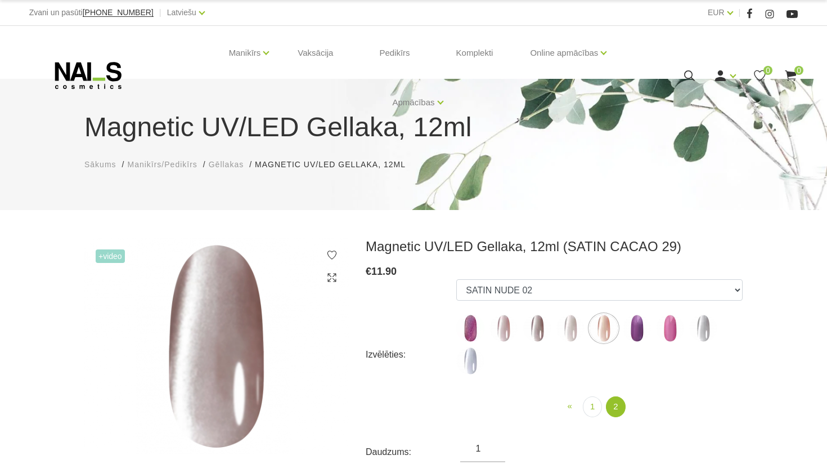
scroll to position [65, 0]
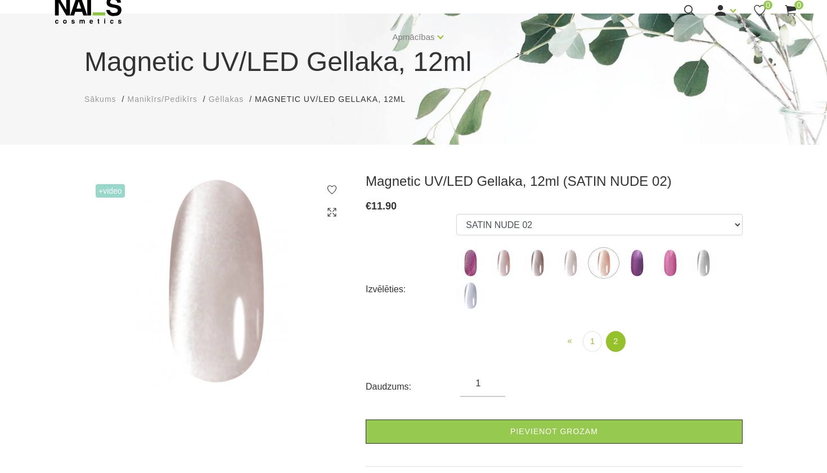
click at [695, 259] on img at bounding box center [703, 263] width 28 height 28
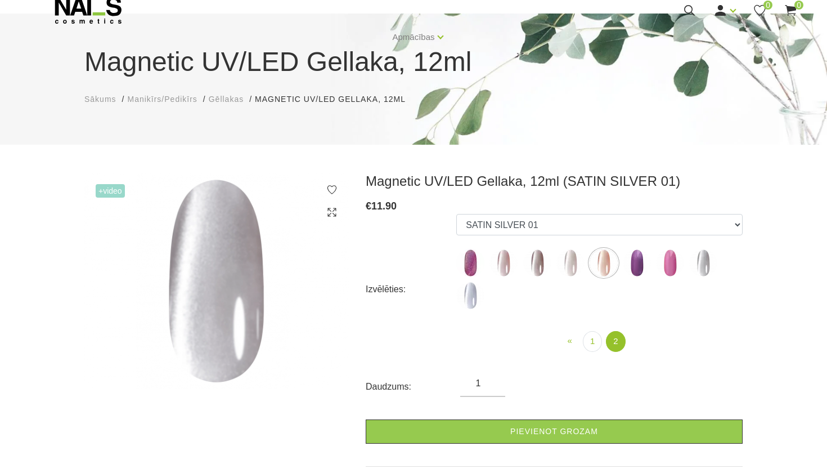
click at [472, 286] on img at bounding box center [470, 295] width 28 height 28
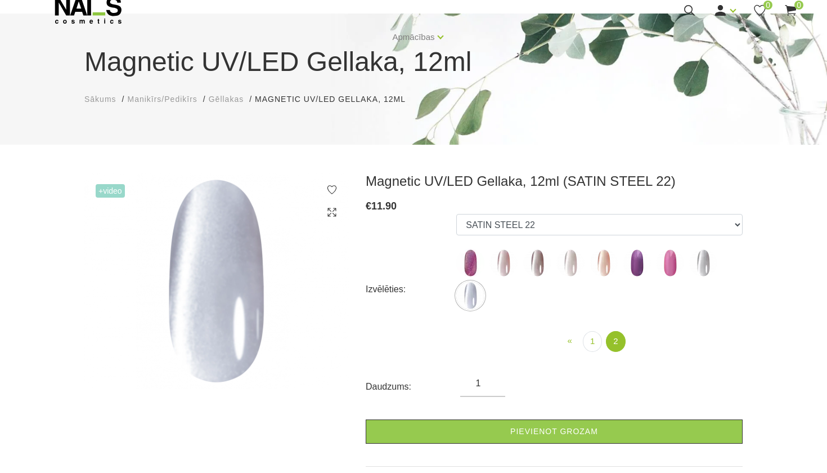
click at [702, 261] on img at bounding box center [703, 263] width 28 height 28
select select "6297"
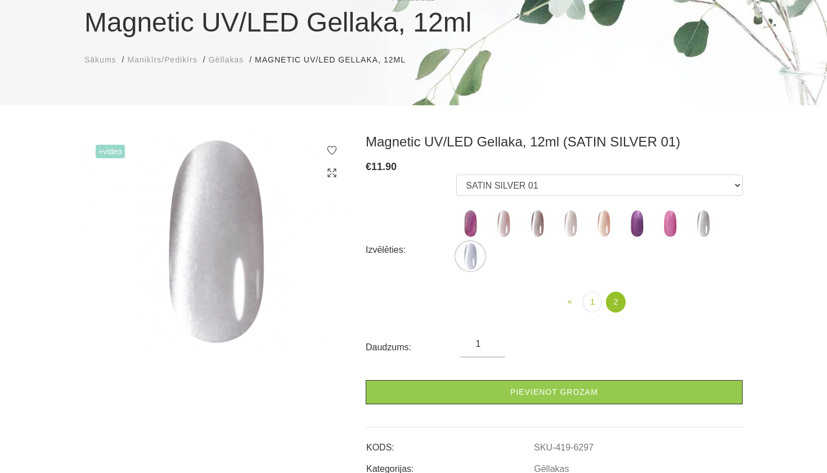
scroll to position [105, 0]
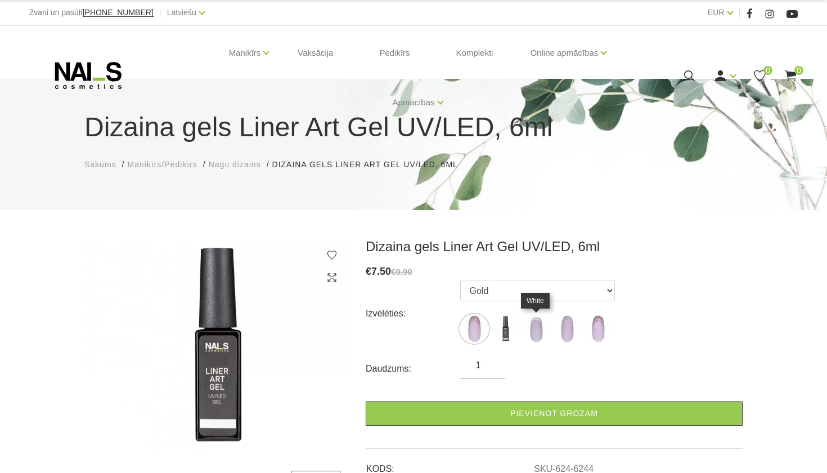
click at [534, 327] on img at bounding box center [536, 329] width 28 height 28
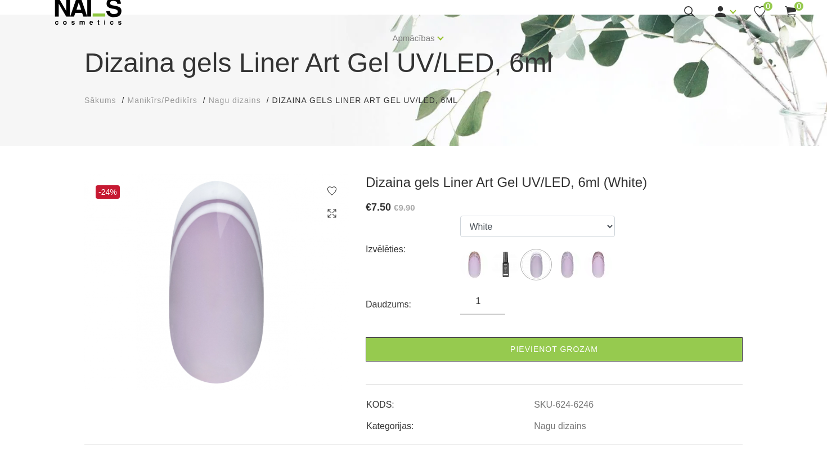
scroll to position [66, 0]
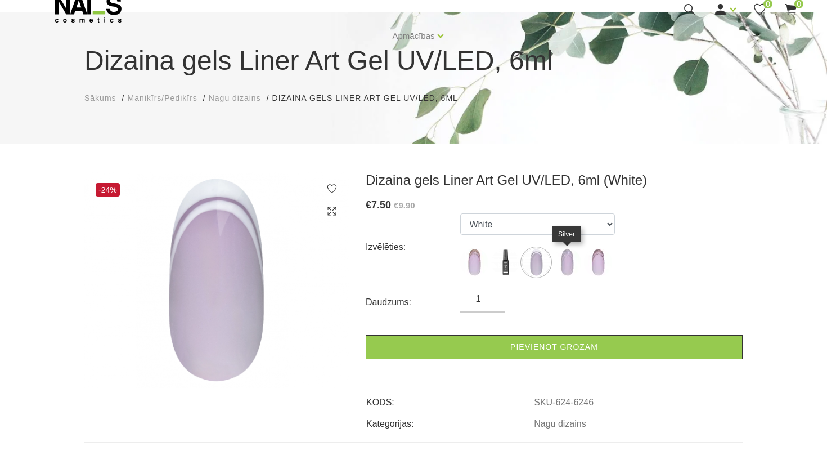
click at [576, 261] on img at bounding box center [567, 262] width 28 height 28
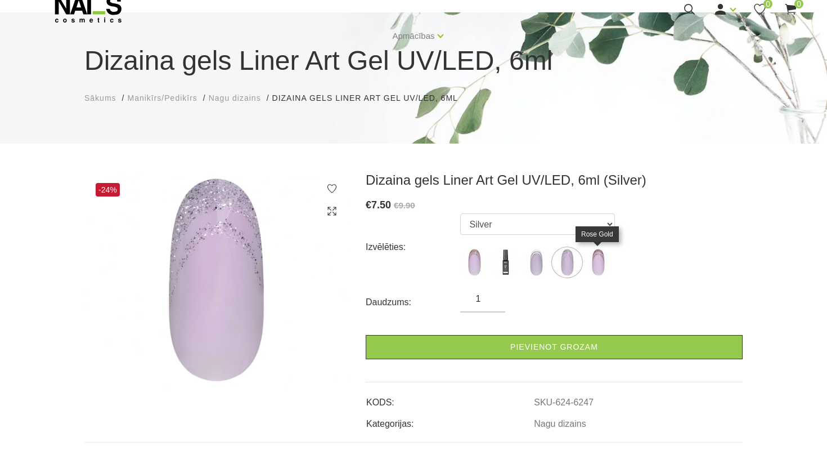
click at [602, 261] on img at bounding box center [598, 262] width 28 height 28
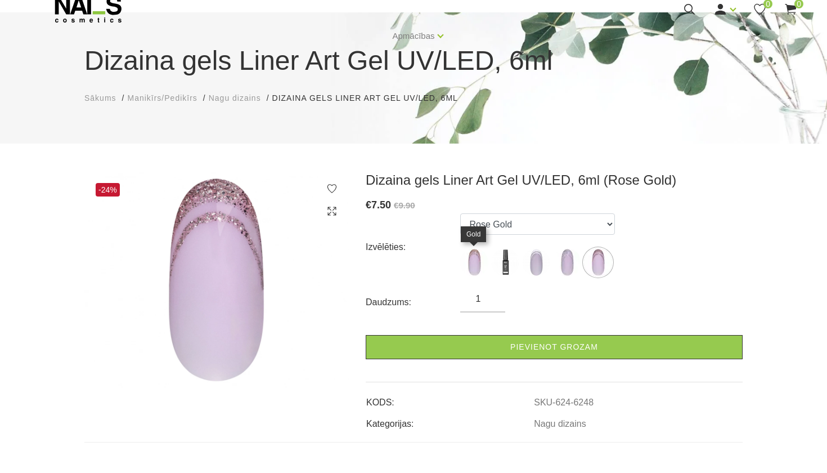
click at [479, 254] on img at bounding box center [474, 262] width 28 height 28
click at [529, 248] on label at bounding box center [536, 262] width 28 height 28
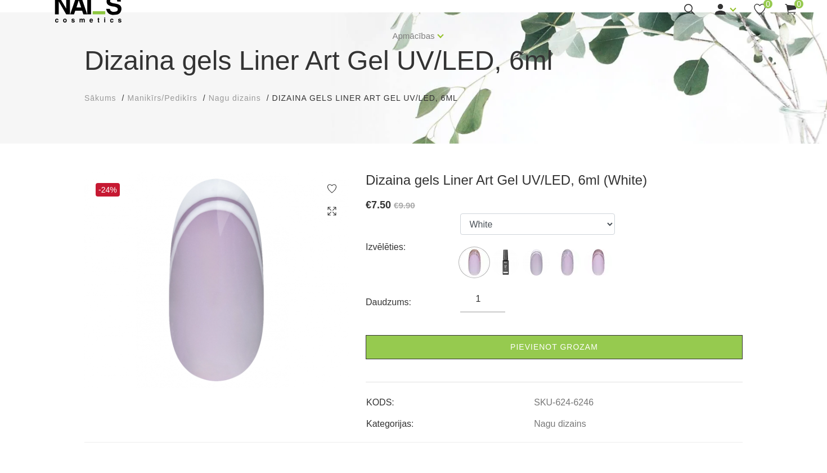
click at [569, 246] on ul "Gold Black White Silver Rose Gold" at bounding box center [537, 247] width 155 height 68
click at [569, 252] on img at bounding box center [567, 262] width 28 height 28
click at [595, 253] on img at bounding box center [598, 262] width 28 height 28
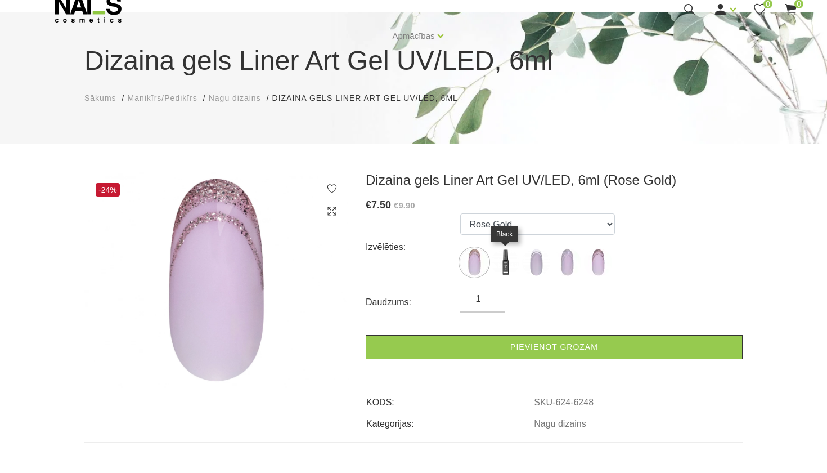
click at [508, 258] on img at bounding box center [505, 262] width 28 height 28
select select "6245"
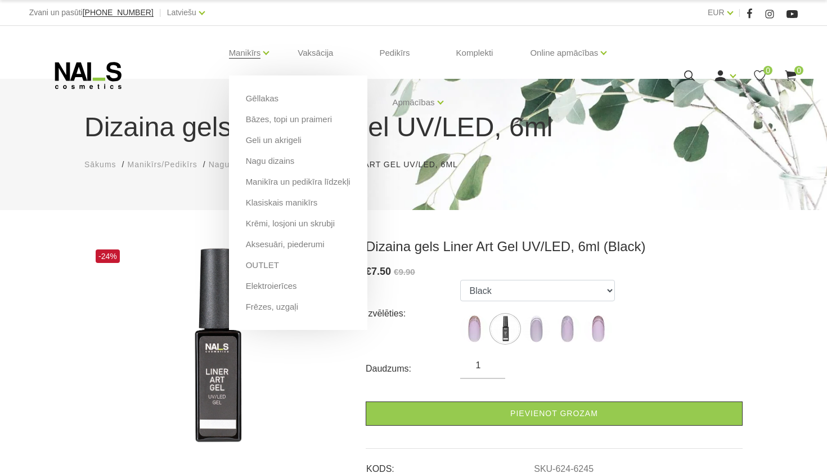
scroll to position [0, 0]
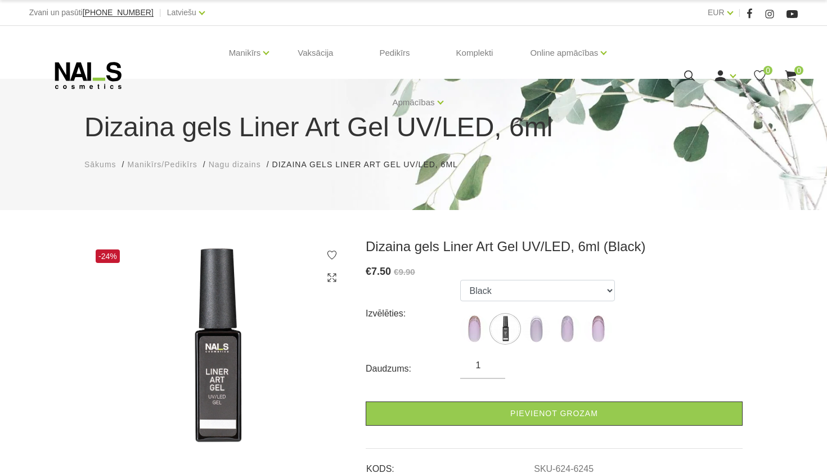
click at [93, 74] on icon at bounding box center [88, 75] width 118 height 28
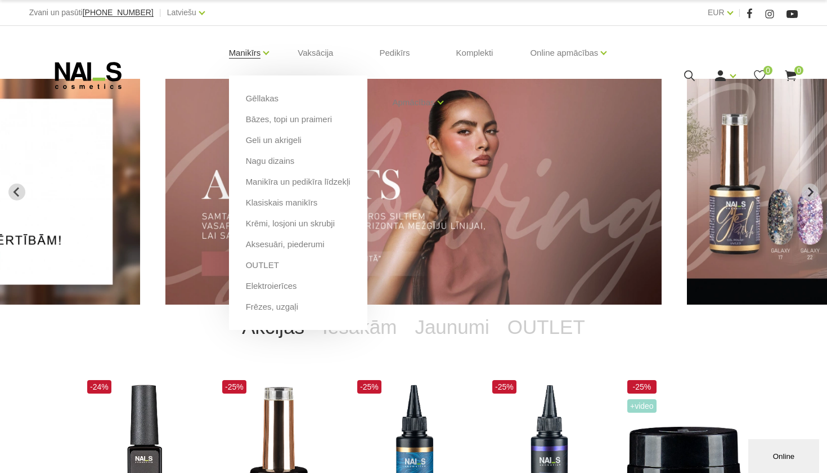
click at [245, 51] on link "Manikīrs" at bounding box center [245, 52] width 32 height 45
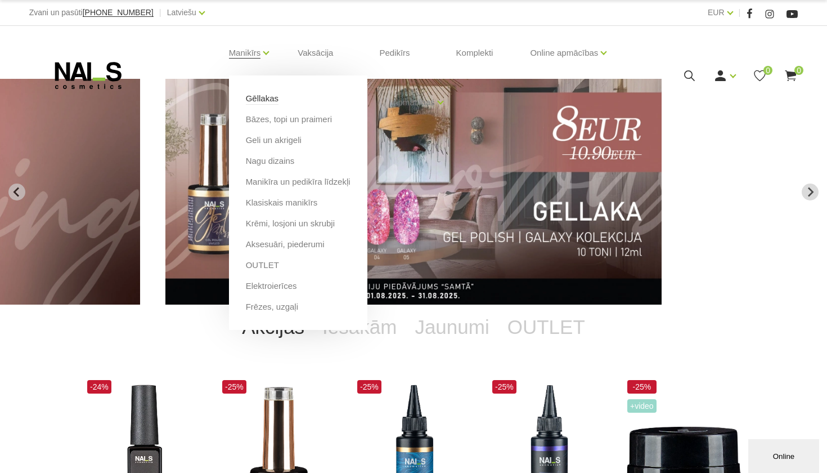
click at [271, 100] on link "Gēllakas" at bounding box center [262, 98] width 33 height 12
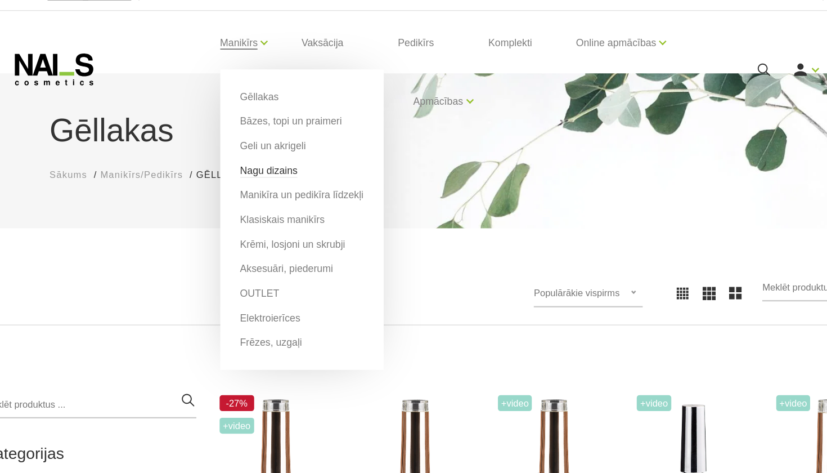
click at [246, 155] on link "Nagu dizains" at bounding box center [270, 161] width 49 height 12
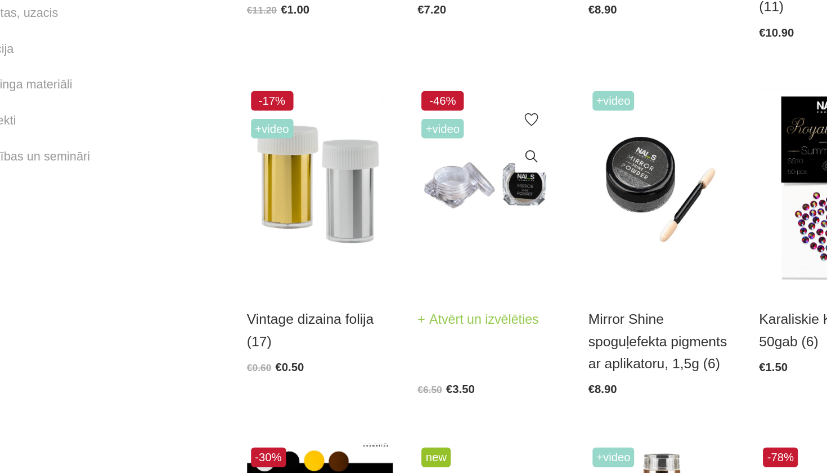
scroll to position [619, 0]
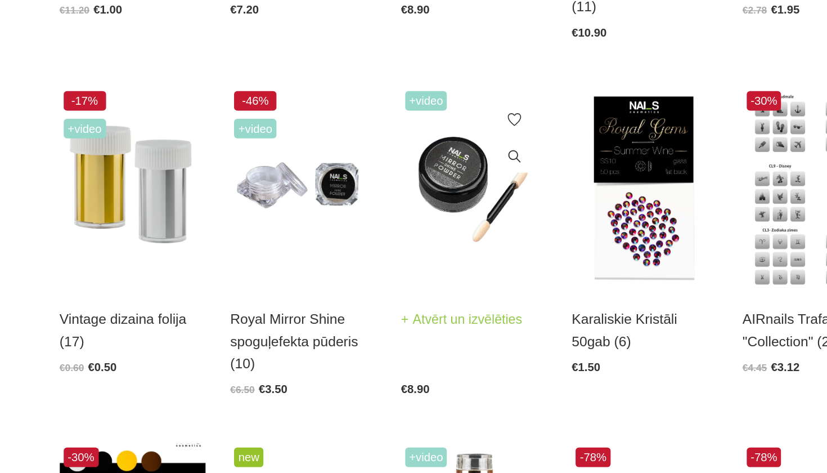
click at [462, 207] on img at bounding box center [512, 276] width 101 height 139
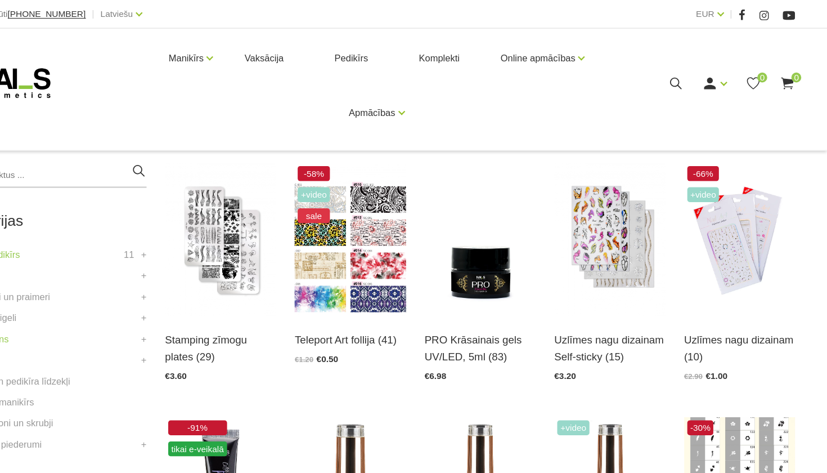
scroll to position [111, 0]
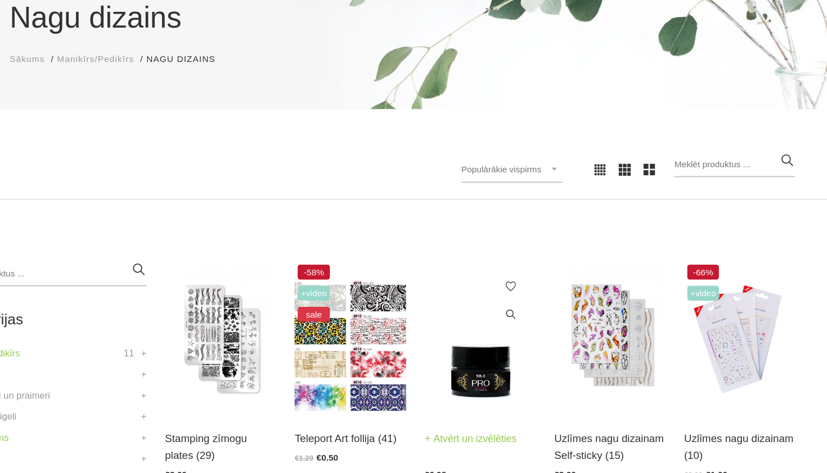
click at [462, 391] on div "PRO Krāsainais gels UV/LED, 5ml (83) Atvērt un izvēlēties" at bounding box center [512, 406] width 101 height 30
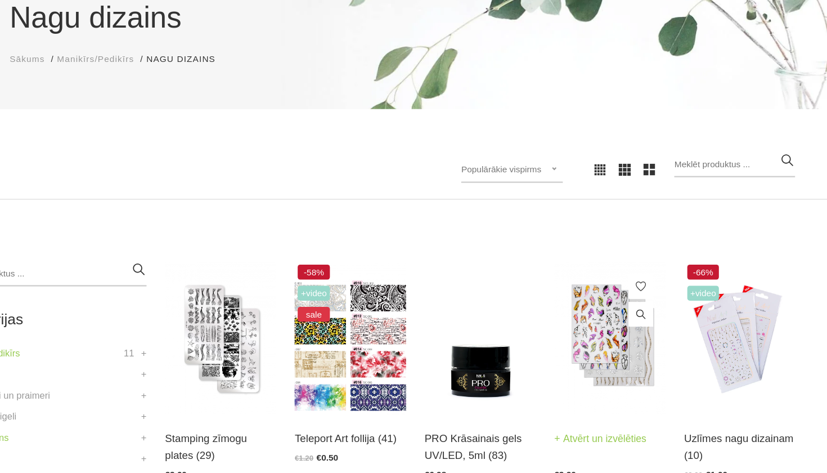
click at [579, 372] on link "Uzlīmes nagu dizainam Self-sticky (15)" at bounding box center [629, 387] width 101 height 30
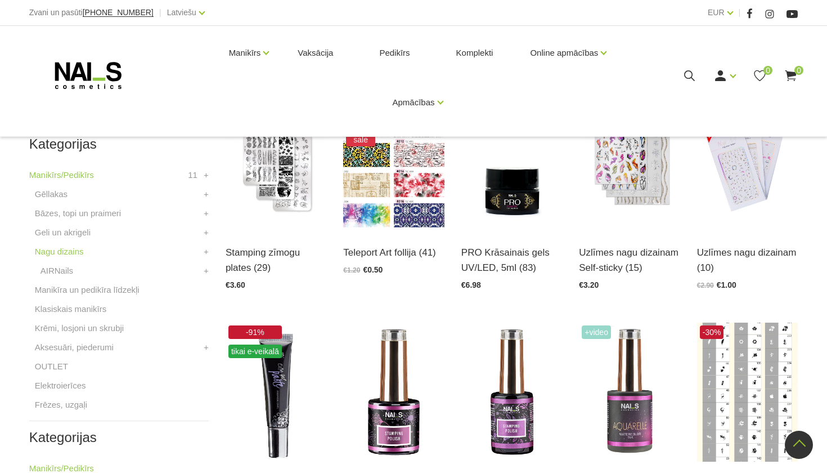
scroll to position [191, 0]
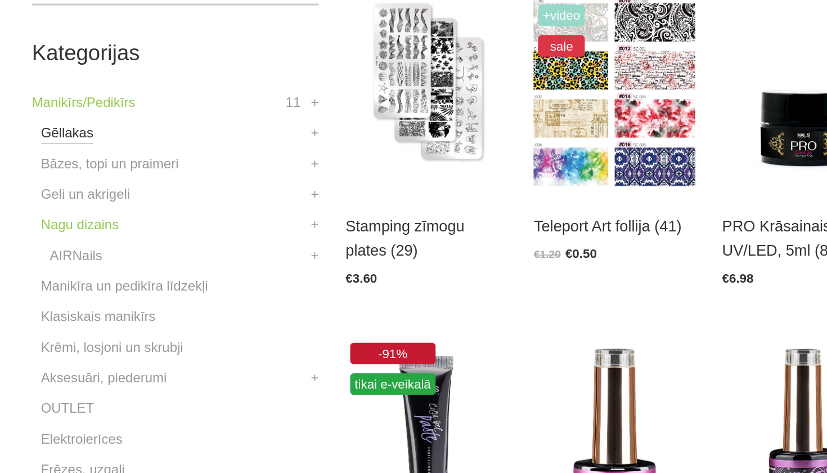
click at [55, 253] on link "Gēllakas" at bounding box center [51, 260] width 33 height 14
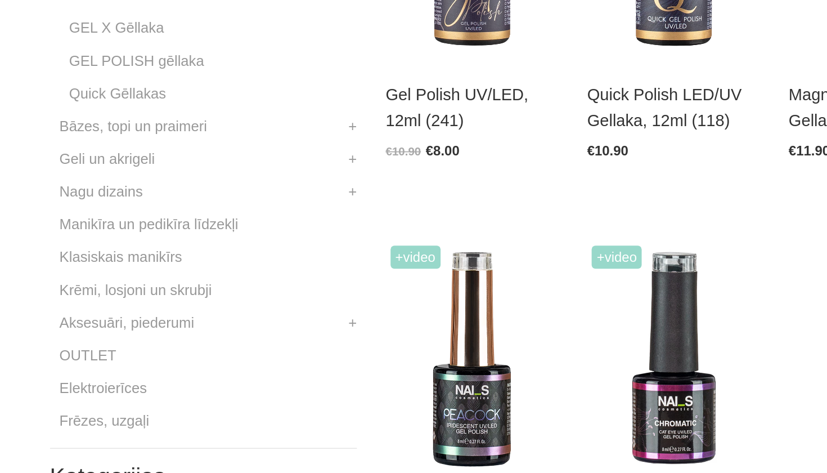
scroll to position [312, 0]
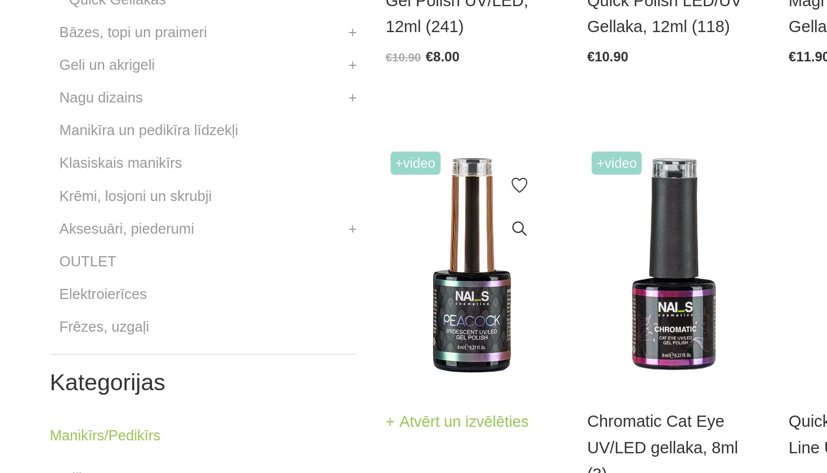
click at [272, 282] on img at bounding box center [276, 351] width 101 height 139
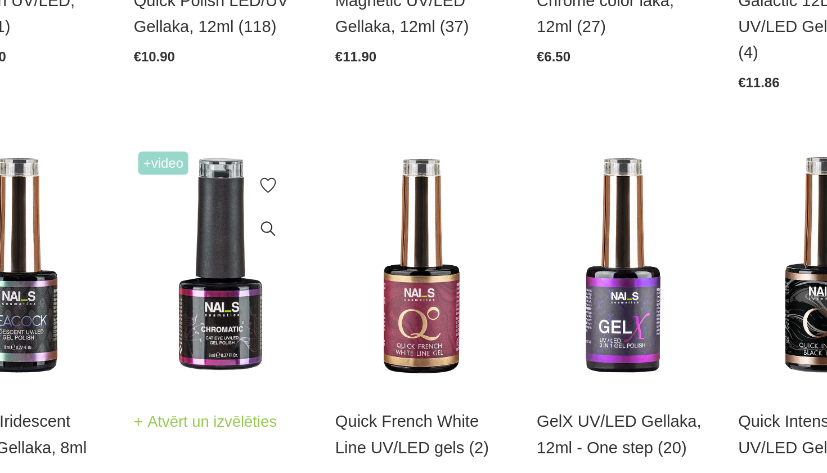
click at [343, 282] on img at bounding box center [393, 351] width 101 height 139
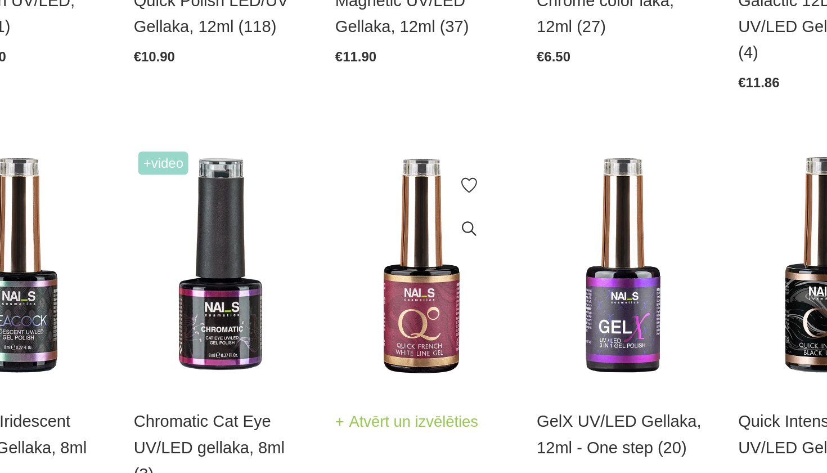
click at [462, 282] on img at bounding box center [512, 351] width 101 height 139
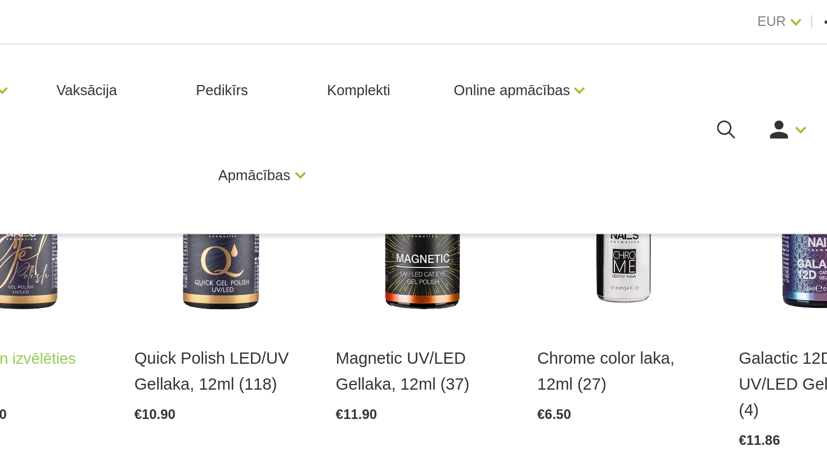
scroll to position [187, 0]
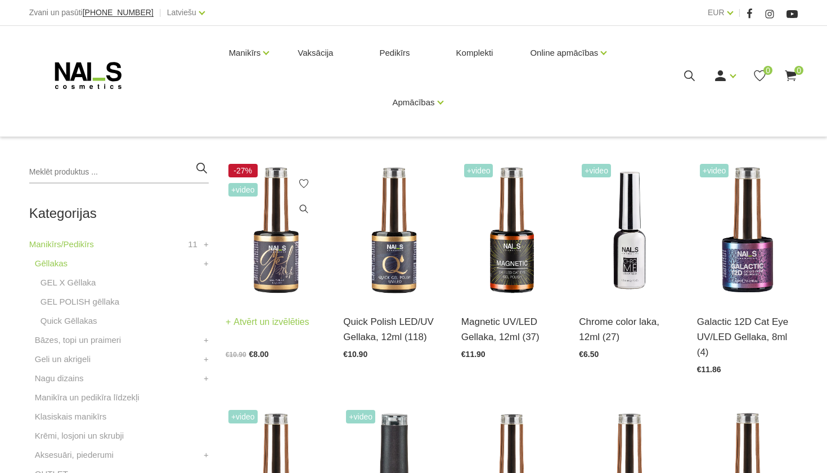
click at [273, 268] on img at bounding box center [276, 230] width 101 height 139
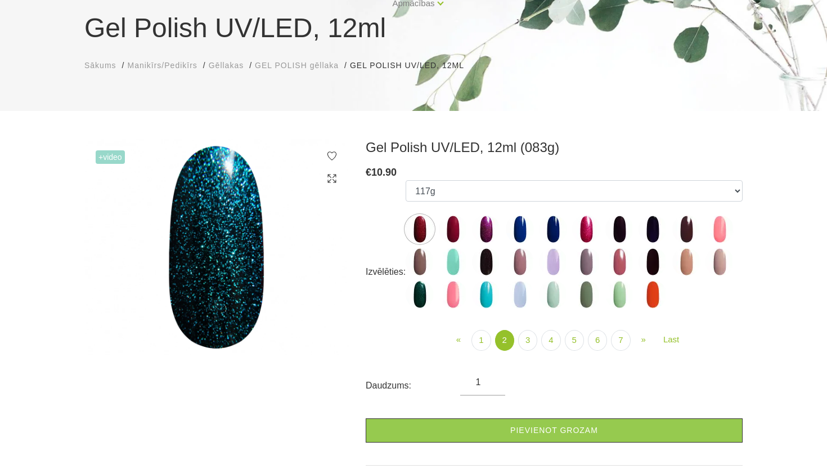
scroll to position [99, 0]
click at [518, 294] on img at bounding box center [520, 294] width 28 height 28
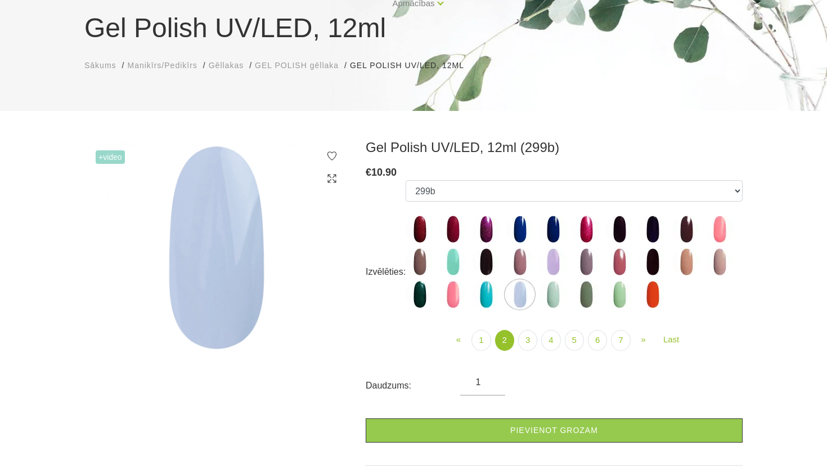
click at [485, 225] on img at bounding box center [486, 229] width 28 height 28
select select "4027"
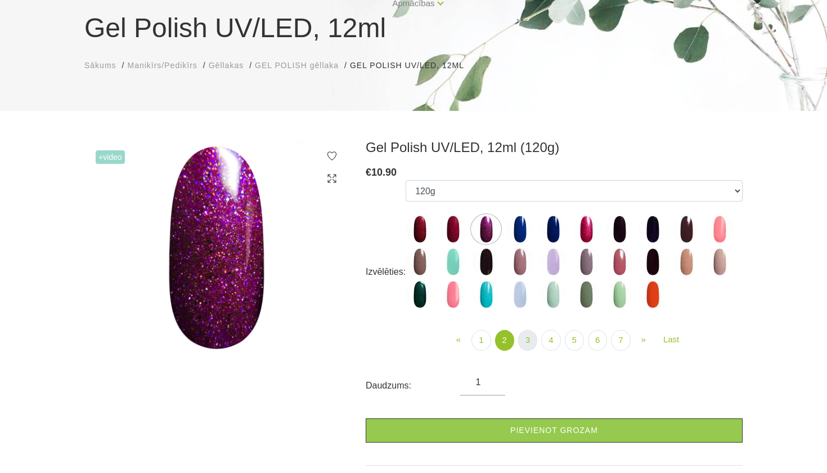
click at [525, 335] on link "3" at bounding box center [527, 340] width 19 height 21
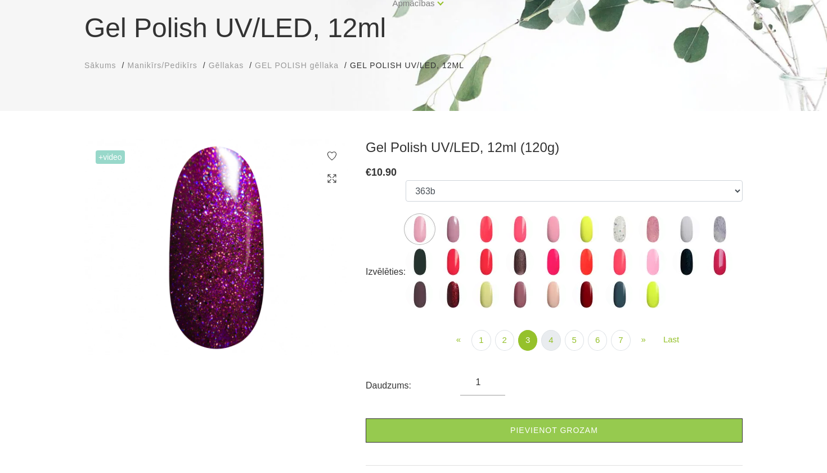
click at [551, 339] on link "4" at bounding box center [550, 340] width 19 height 21
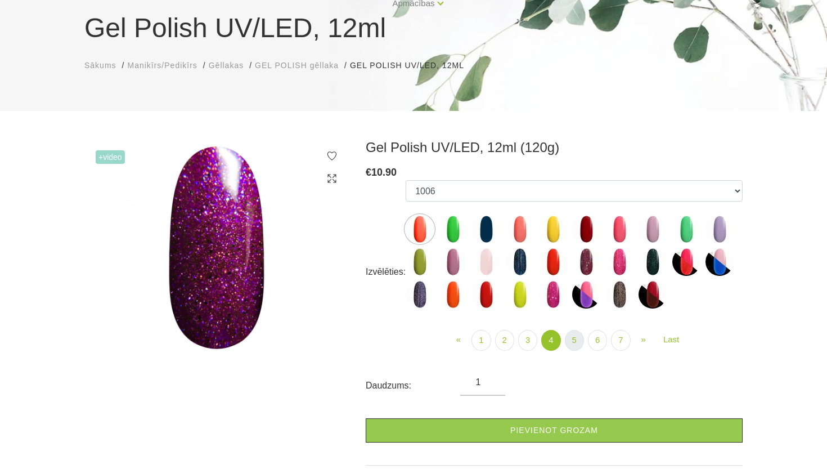
click at [575, 342] on link "5" at bounding box center [574, 340] width 19 height 21
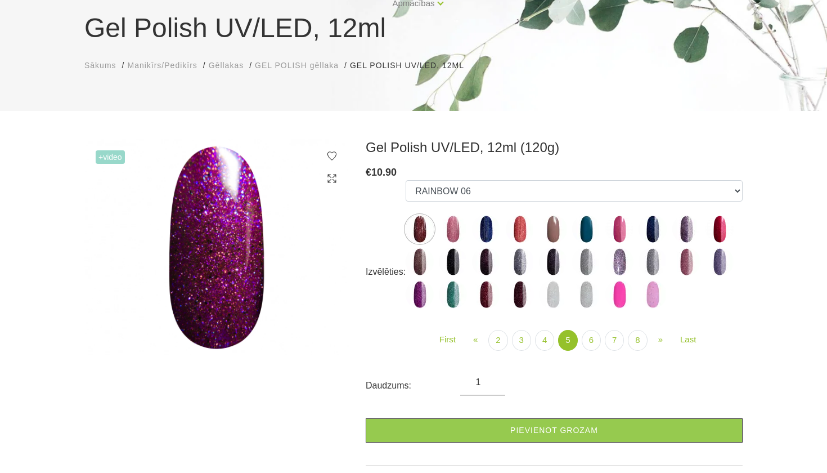
click at [453, 276] on ul "GALAXY 01 GALAXY 02 GALAXY 03 GALAXY 04 GALAXY 05 GALAXY 07 GALAXY 17 GALAXY 21…" at bounding box center [574, 246] width 337 height 133
click at [459, 291] on img at bounding box center [453, 294] width 28 height 28
select select "5142"
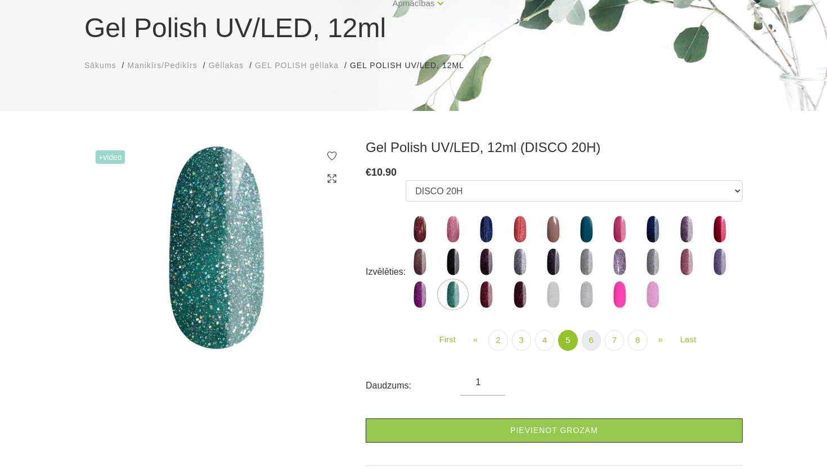
click at [597, 341] on link "6" at bounding box center [591, 340] width 19 height 21
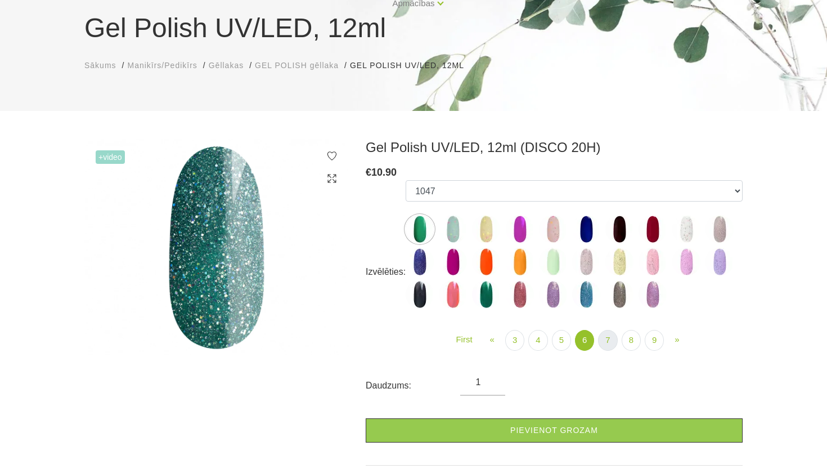
click at [613, 342] on link "7" at bounding box center [607, 340] width 19 height 21
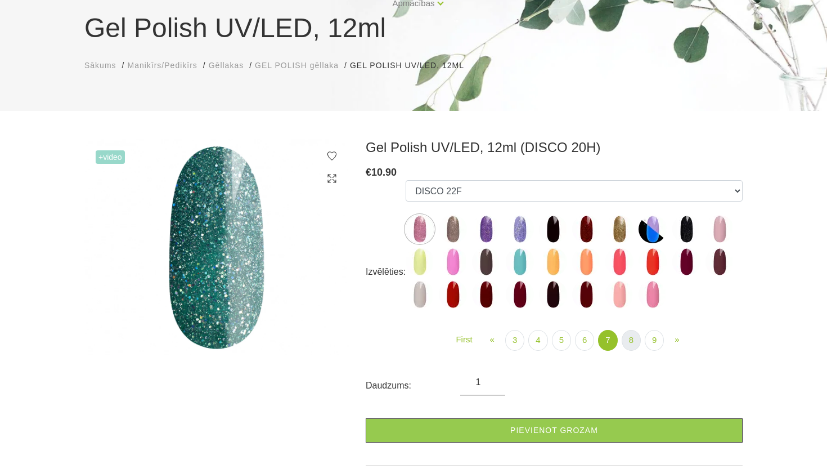
click at [633, 346] on link "8" at bounding box center [631, 340] width 19 height 21
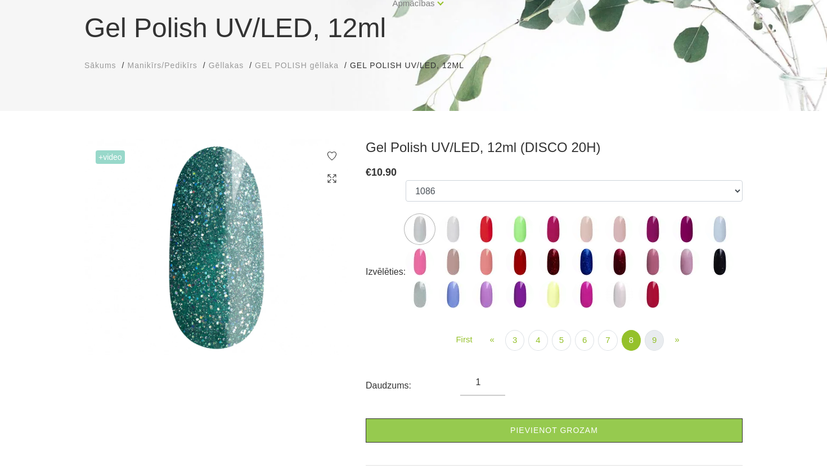
click at [648, 343] on link "9" at bounding box center [654, 340] width 19 height 21
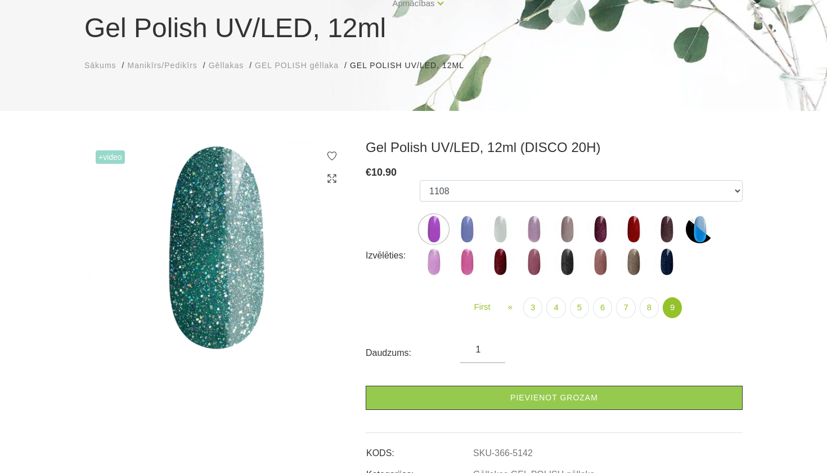
click at [701, 230] on img at bounding box center [700, 229] width 28 height 28
select select "6370"
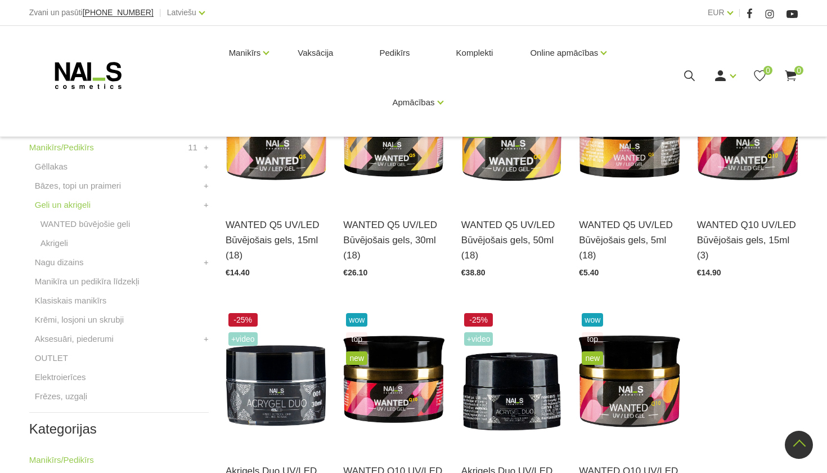
scroll to position [212, 0]
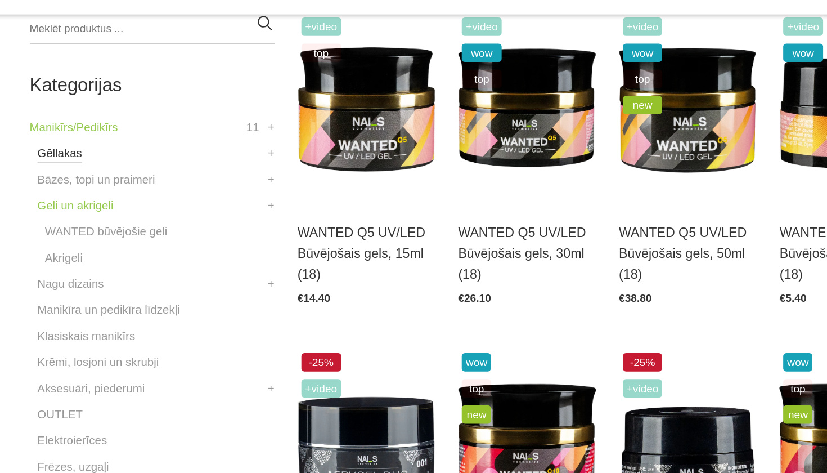
click at [52, 232] on link "Gēllakas" at bounding box center [51, 239] width 33 height 14
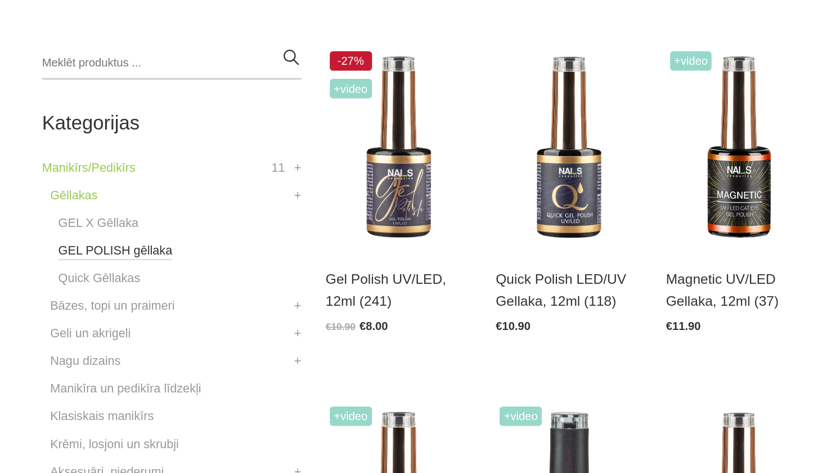
scroll to position [194, 0]
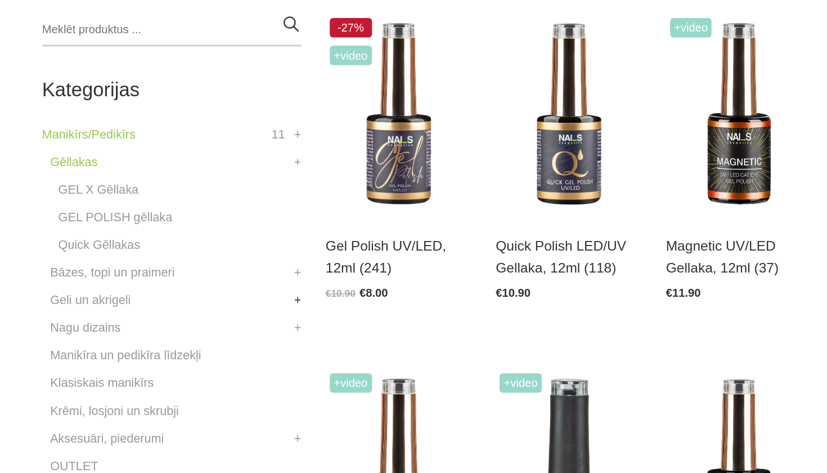
click at [208, 346] on link "+" at bounding box center [206, 353] width 5 height 14
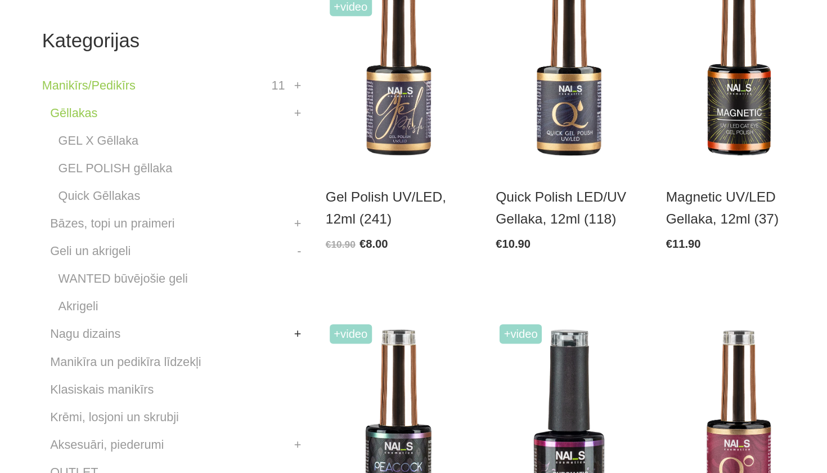
click at [205, 370] on link "+" at bounding box center [206, 377] width 5 height 14
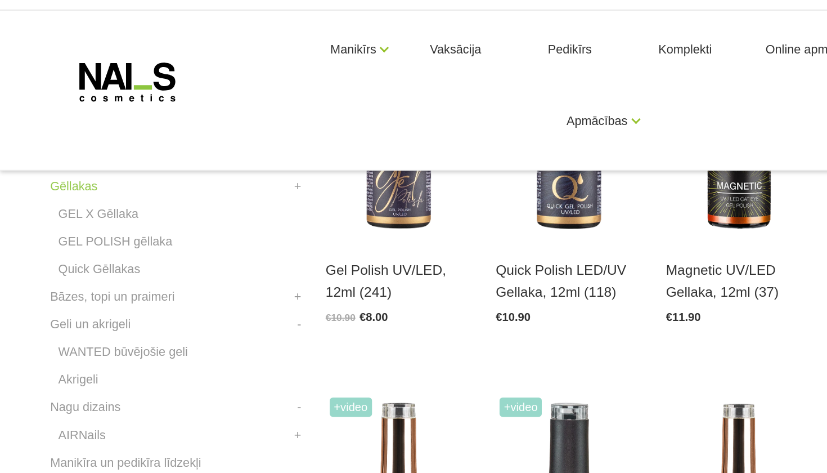
scroll to position [292, 0]
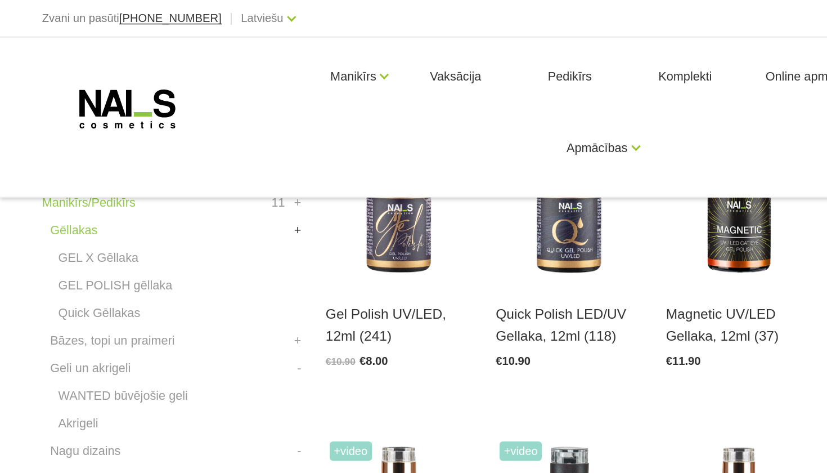
click at [207, 156] on link "+" at bounding box center [206, 160] width 5 height 14
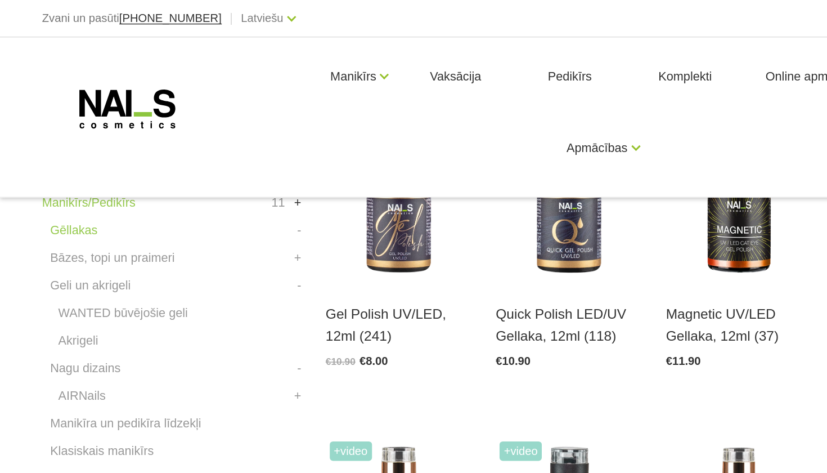
click at [205, 144] on link "+" at bounding box center [206, 140] width 5 height 14
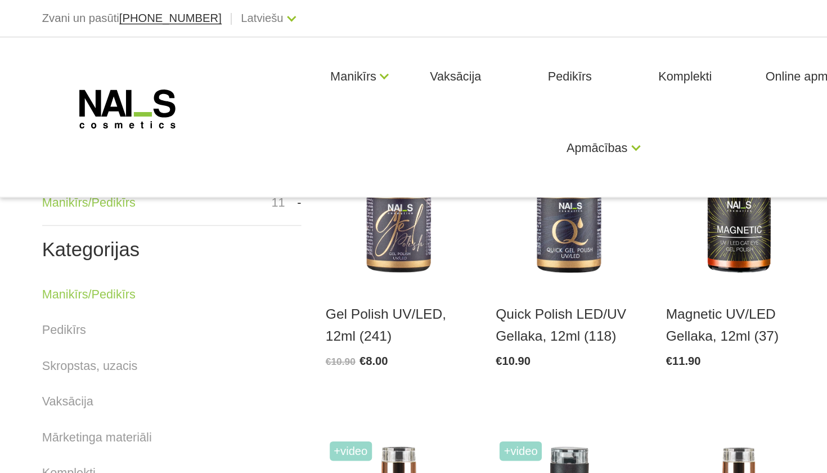
click at [206, 144] on link "-" at bounding box center [207, 140] width 3 height 14
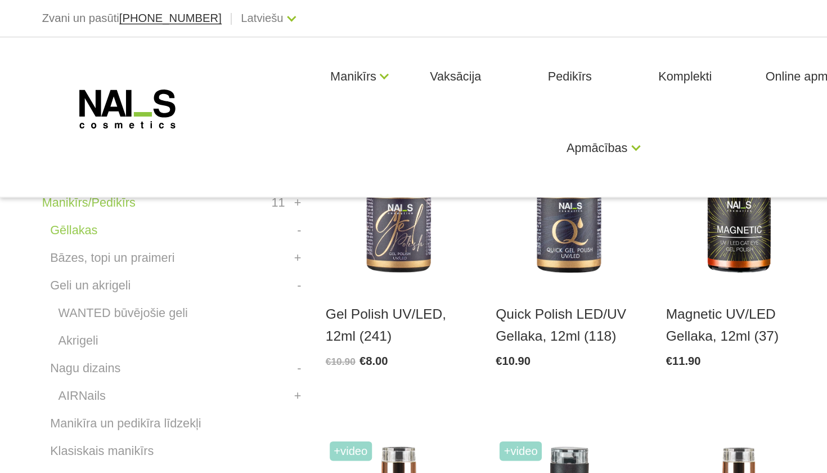
scroll to position [284, 0]
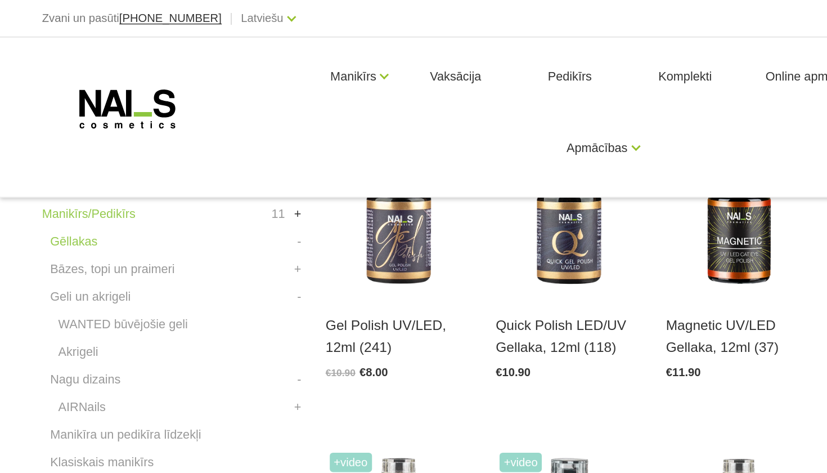
click at [207, 145] on link "+" at bounding box center [206, 148] width 5 height 14
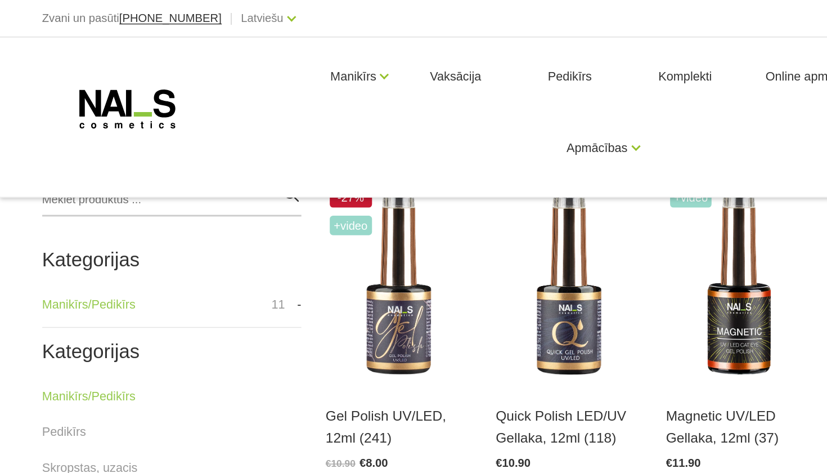
scroll to position [211, 0]
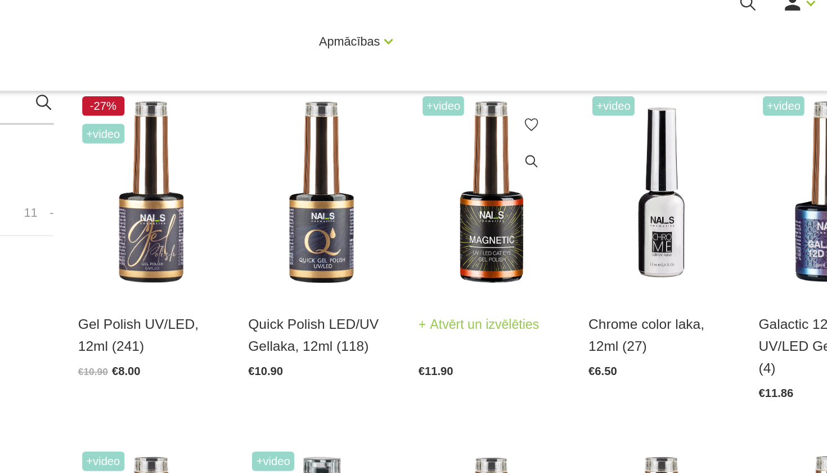
click at [462, 290] on link "Atvērt un izvēlēties" at bounding box center [504, 298] width 84 height 16
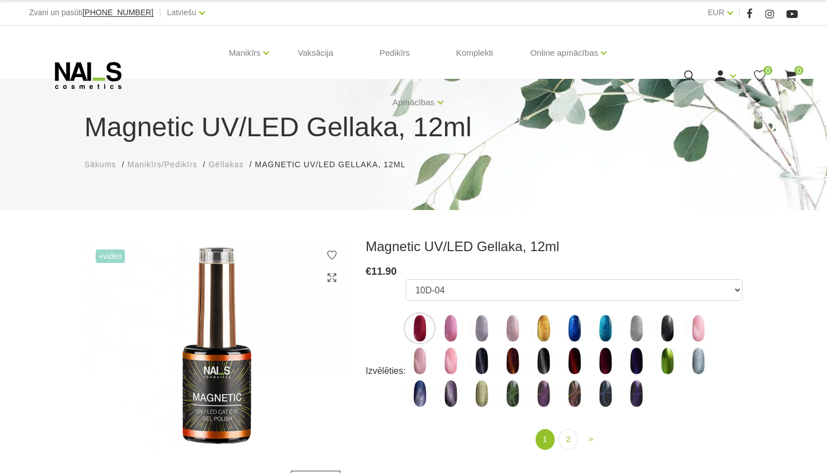
click at [349, 165] on li "Magnetic UV/LED Gellaka, 12ml Magnetic UV/LED Gellaka, 12ml" at bounding box center [336, 165] width 162 height 12
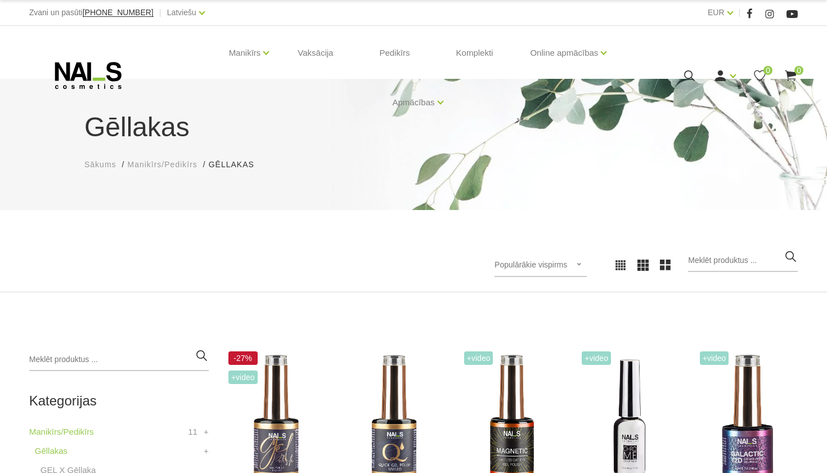
click at [80, 71] on icon at bounding box center [88, 75] width 118 height 28
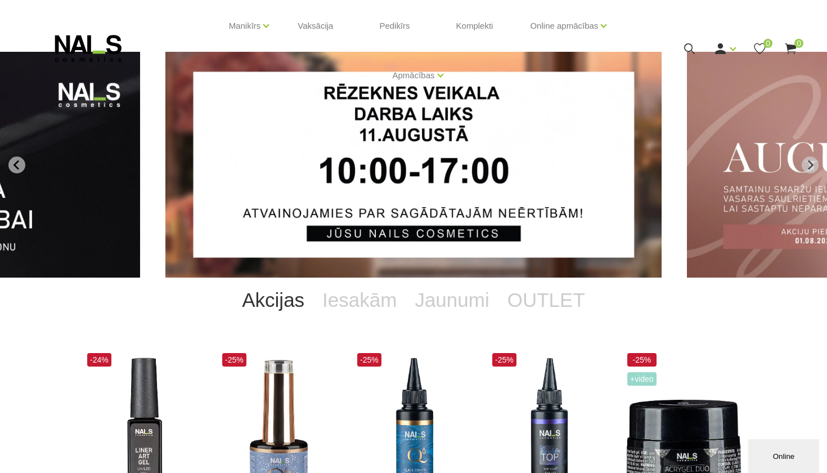
scroll to position [29, 0]
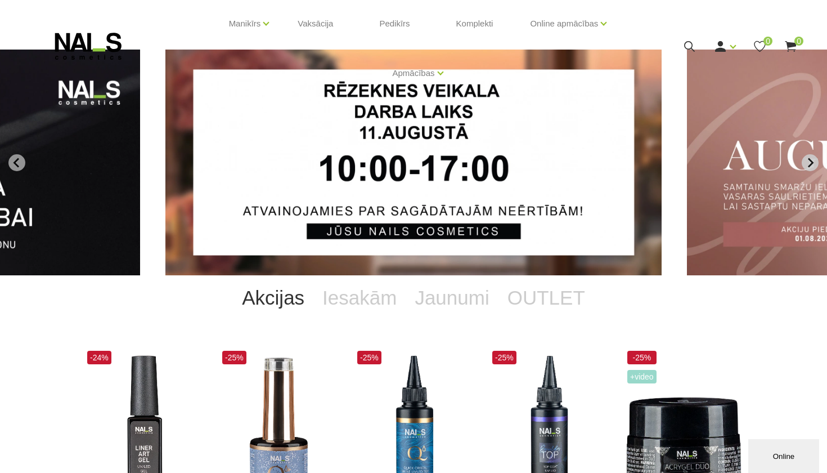
click at [809, 160] on icon "Next slide" at bounding box center [810, 163] width 10 height 10
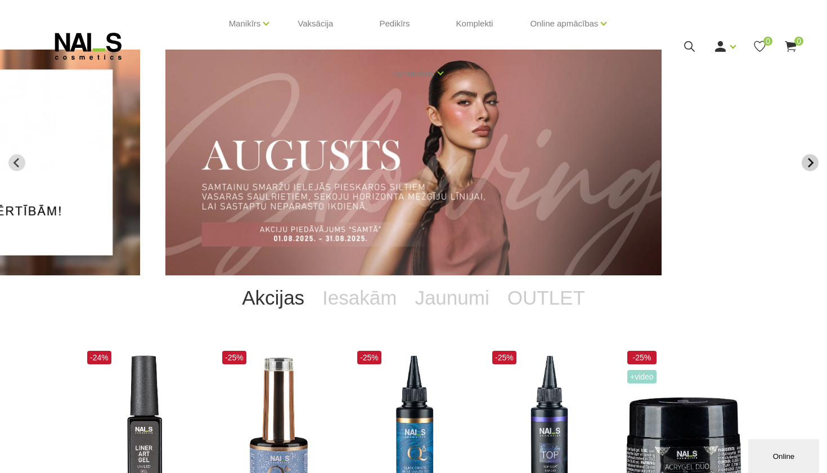
click at [809, 160] on icon "Next slide" at bounding box center [810, 163] width 10 height 10
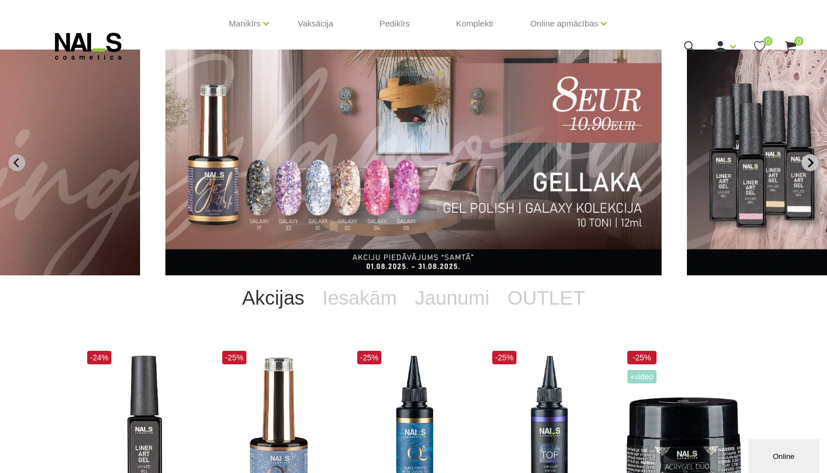
click at [809, 160] on icon "Next slide" at bounding box center [810, 163] width 10 height 10
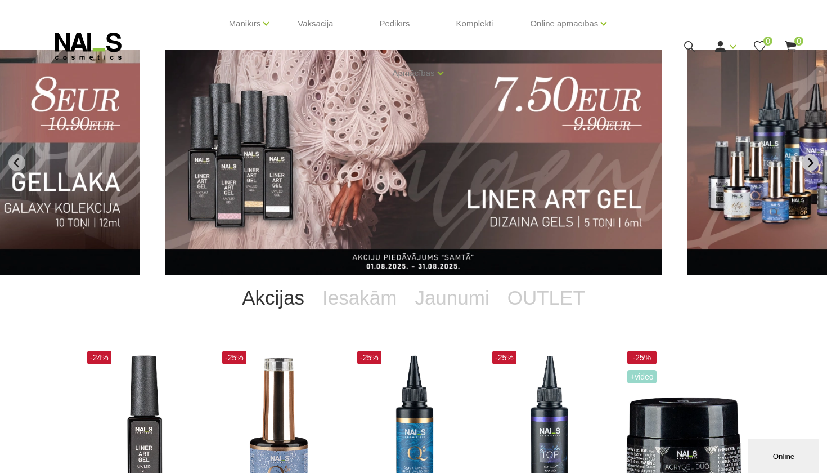
click at [809, 160] on icon "Next slide" at bounding box center [810, 163] width 10 height 10
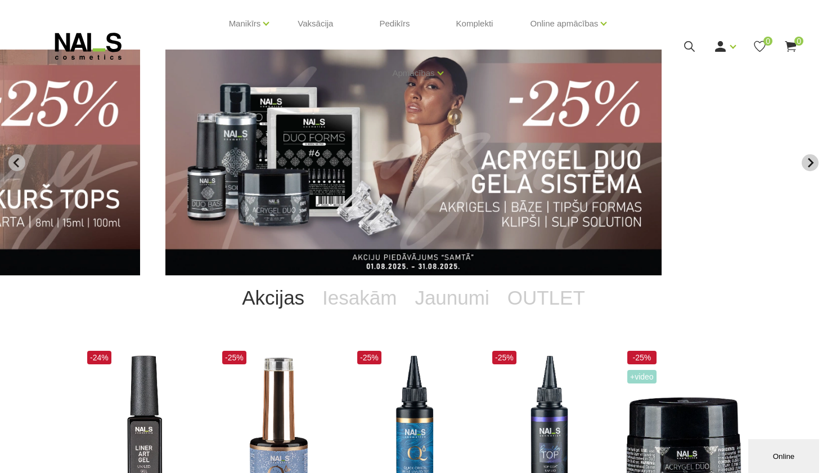
click at [809, 160] on icon "Next slide" at bounding box center [810, 163] width 10 height 10
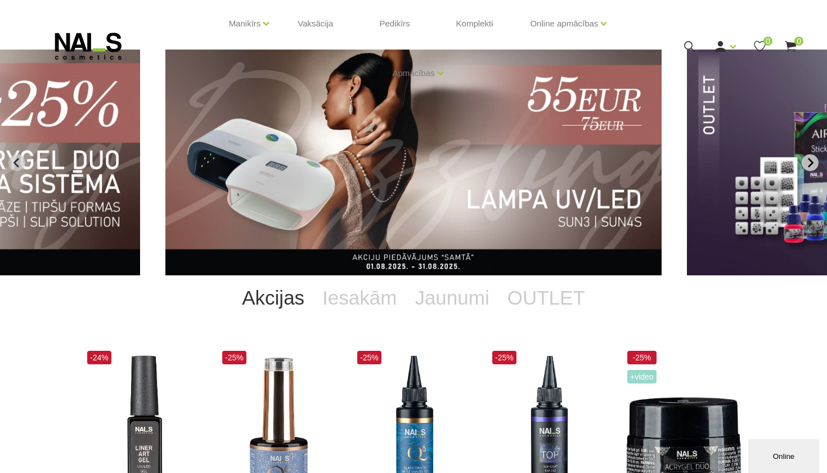
click at [808, 158] on icon "Next slide" at bounding box center [810, 163] width 10 height 10
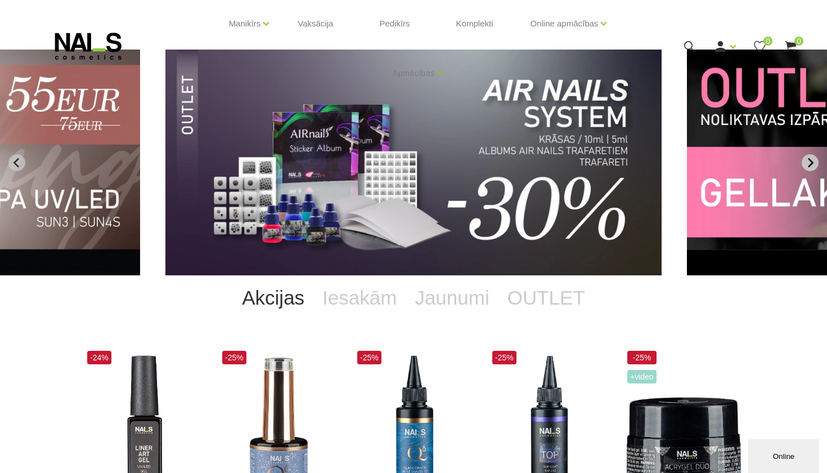
click at [808, 157] on button "Next slide" at bounding box center [810, 162] width 17 height 17
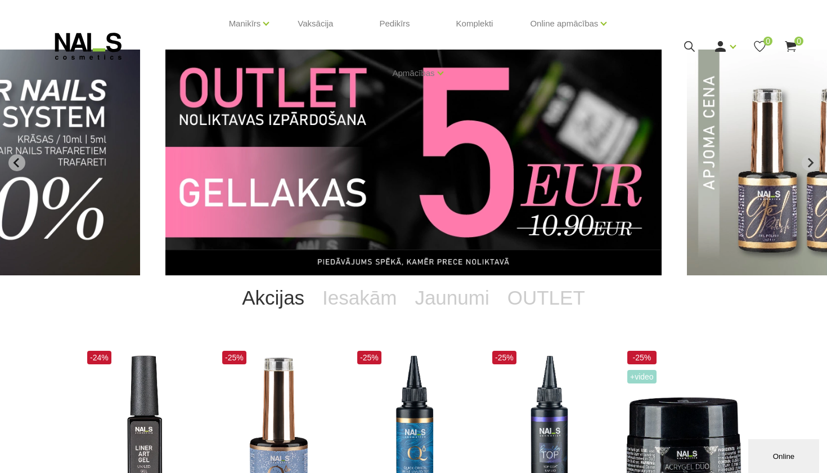
click at [519, 191] on img "9 of 11" at bounding box center [413, 163] width 496 height 226
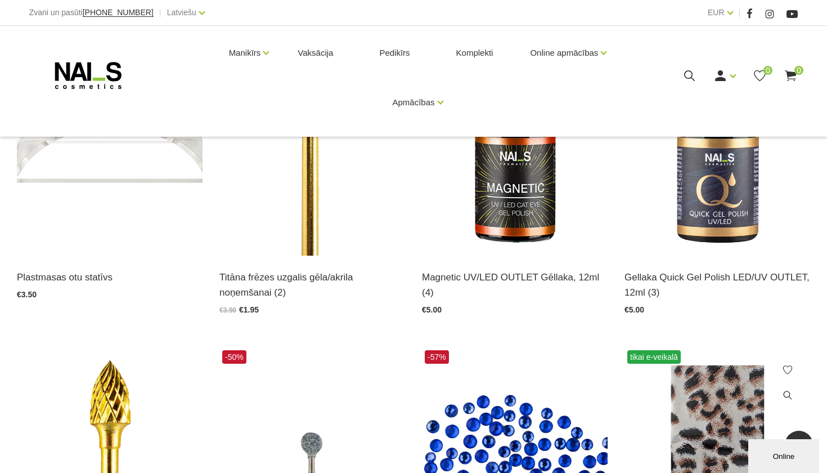
scroll to position [280, 0]
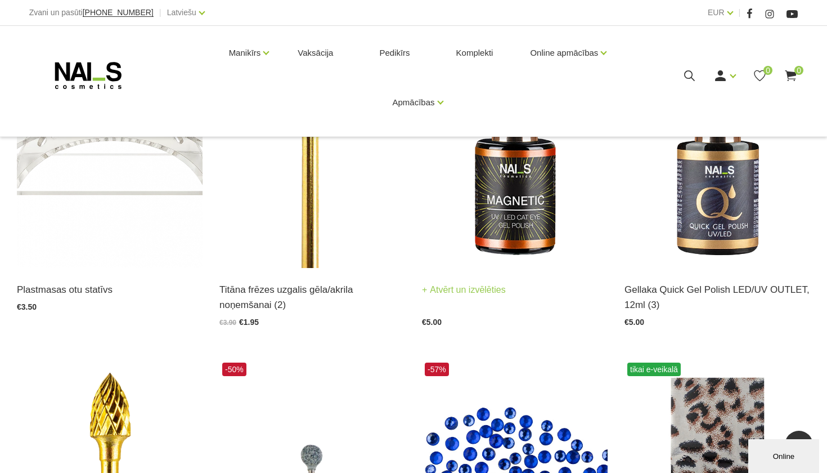
click at [527, 204] on img at bounding box center [515, 140] width 186 height 256
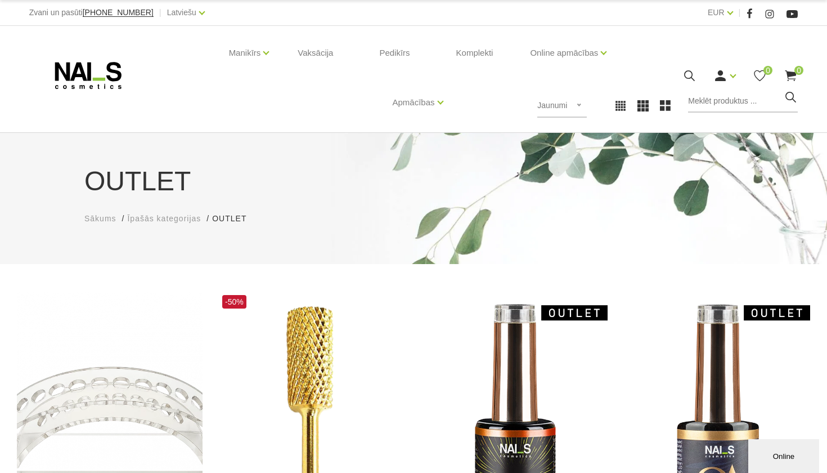
scroll to position [0, 0]
click at [545, 307] on img at bounding box center [515, 420] width 186 height 256
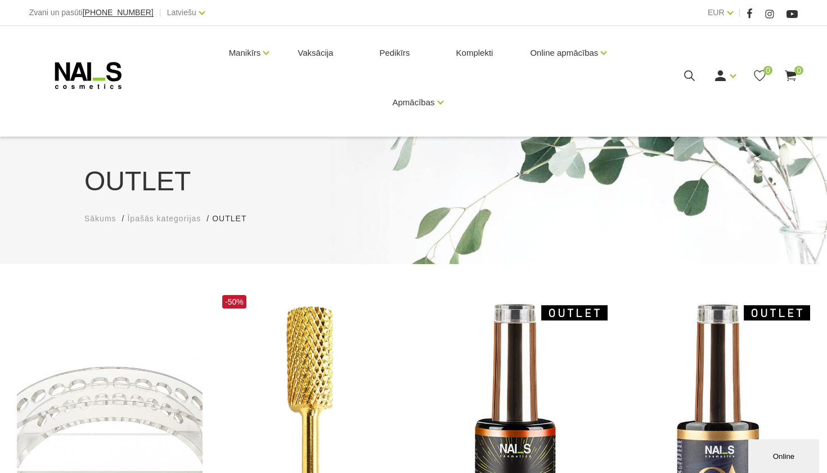
scroll to position [239, 0]
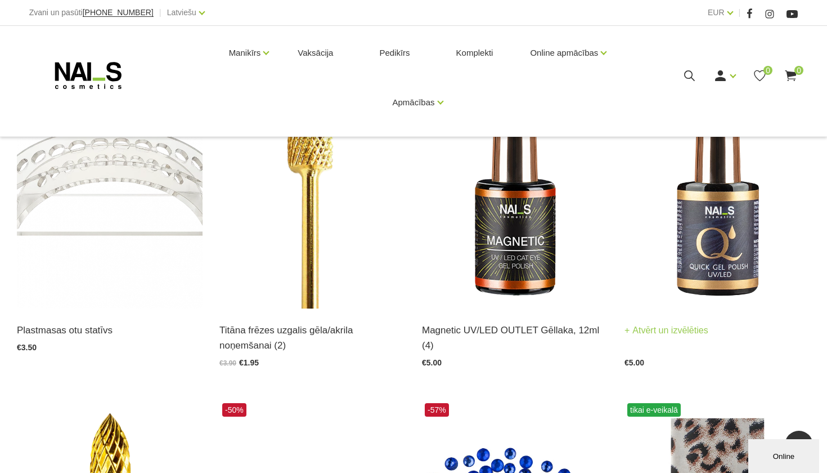
click at [764, 230] on img at bounding box center [718, 181] width 186 height 256
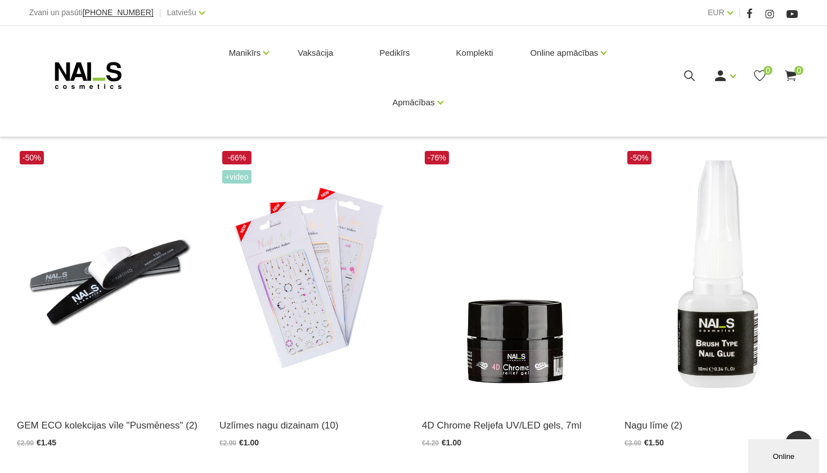
scroll to position [2015, 0]
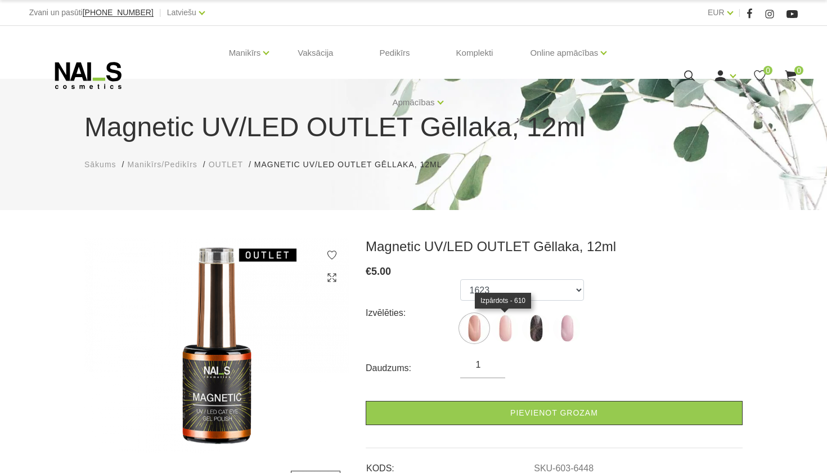
click at [500, 330] on img at bounding box center [505, 328] width 28 height 28
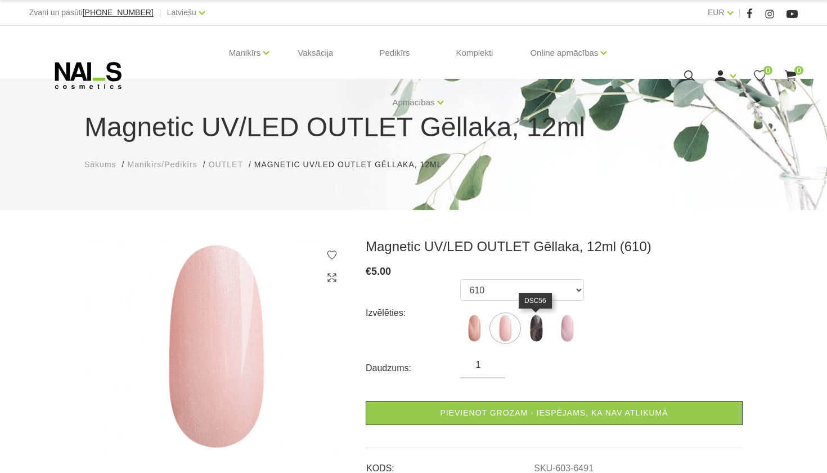
click at [544, 317] on img at bounding box center [536, 328] width 28 height 28
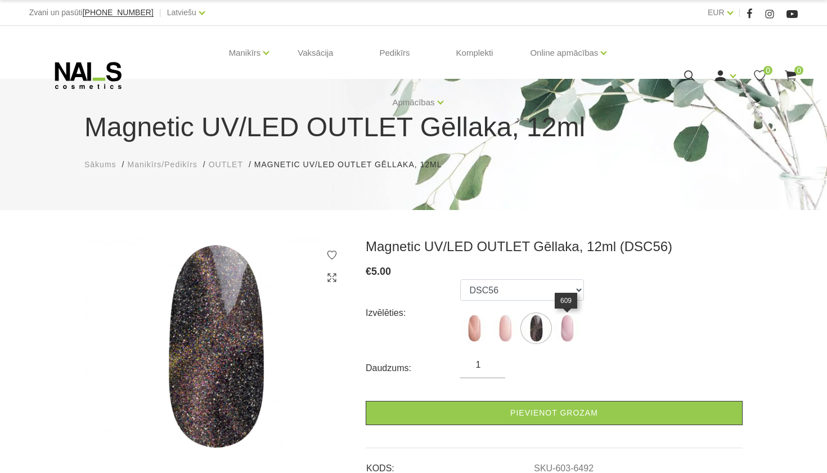
click at [572, 318] on img at bounding box center [567, 328] width 28 height 28
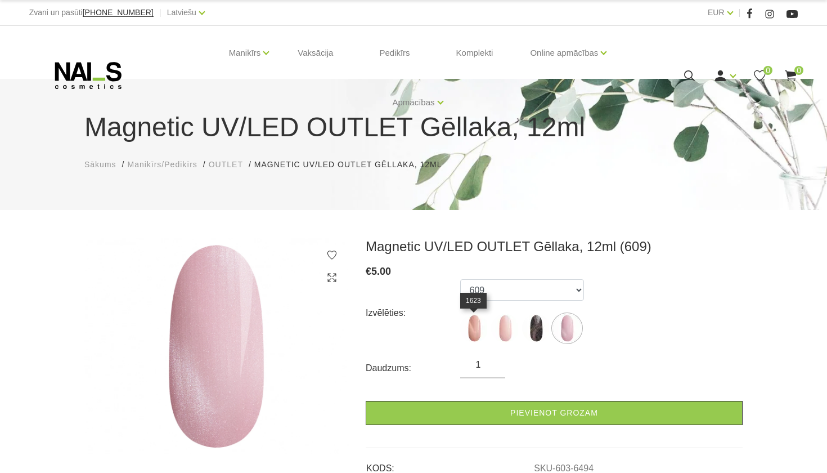
click at [479, 323] on img at bounding box center [474, 328] width 28 height 28
select select "6448"
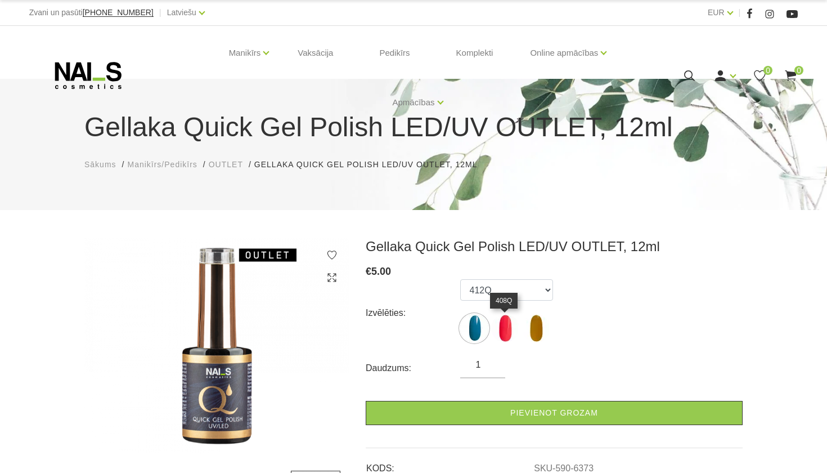
click at [507, 319] on img at bounding box center [505, 328] width 28 height 28
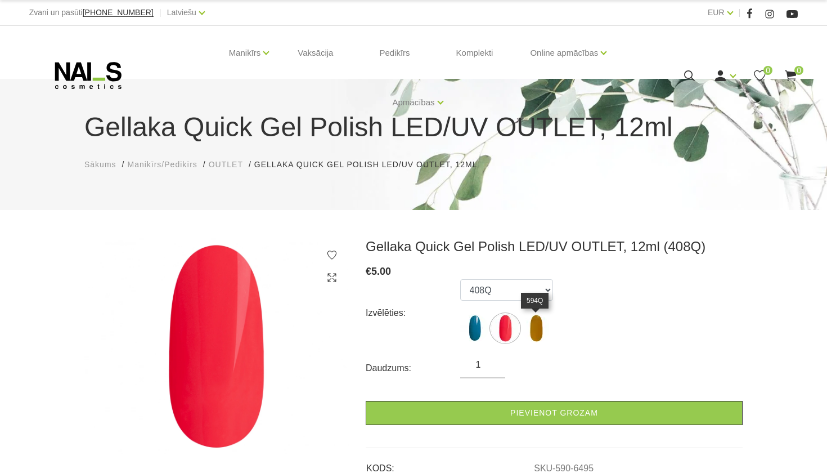
click at [539, 318] on img at bounding box center [536, 328] width 28 height 28
select select "6496"
